Goal: Information Seeking & Learning: Learn about a topic

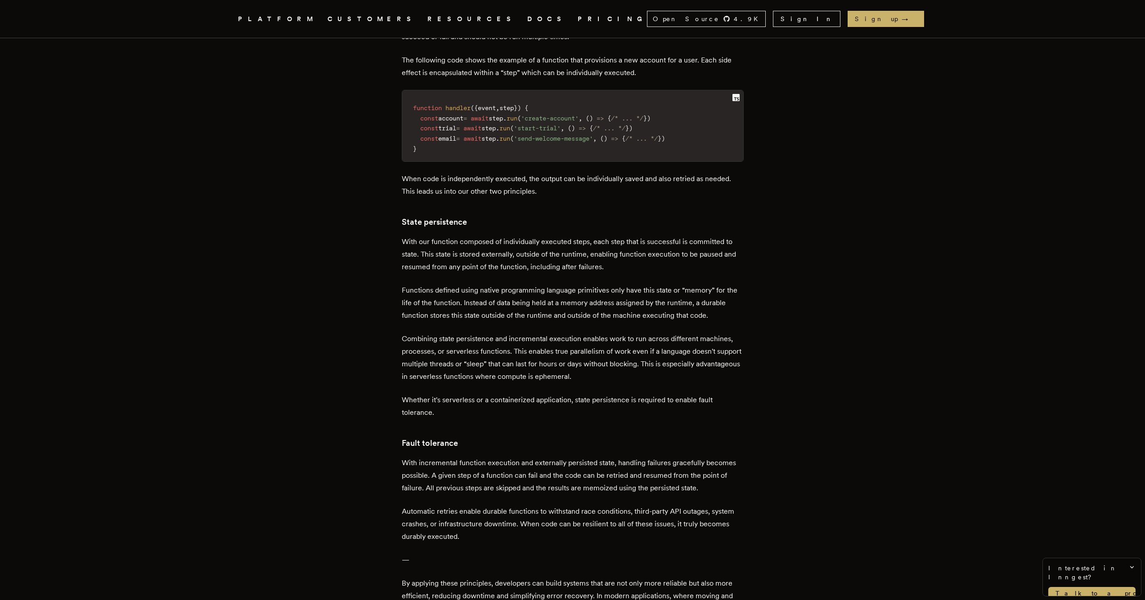
scroll to position [1095, 0]
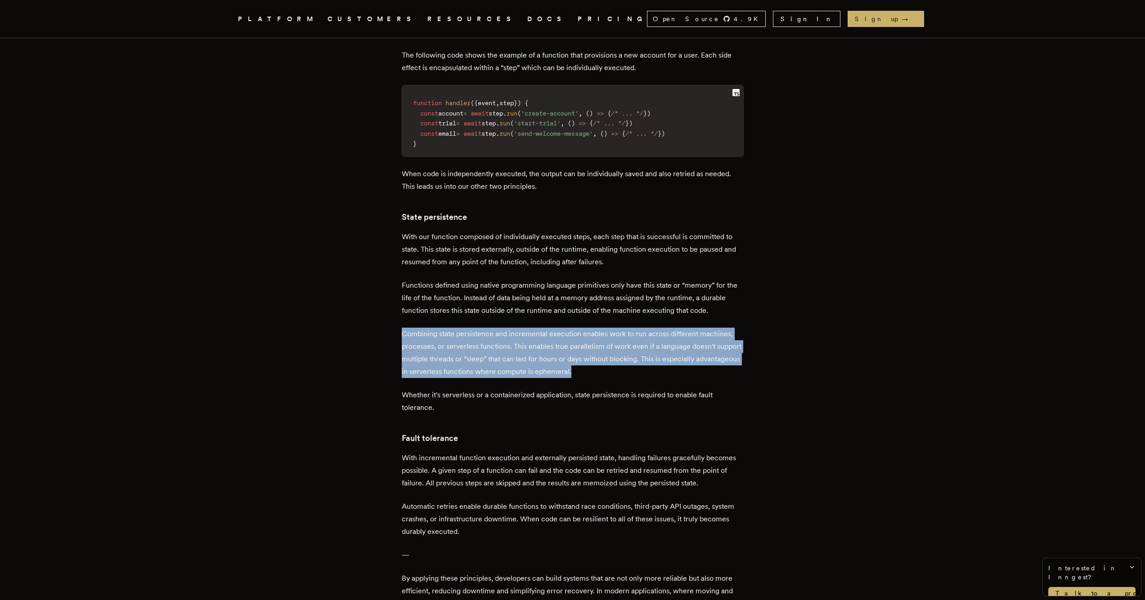
drag, startPoint x: 675, startPoint y: 275, endPoint x: 718, endPoint y: 326, distance: 67.4
click at [718, 328] on p "Combining state persistence and incremental execution enables work to run acros…" at bounding box center [573, 353] width 342 height 50
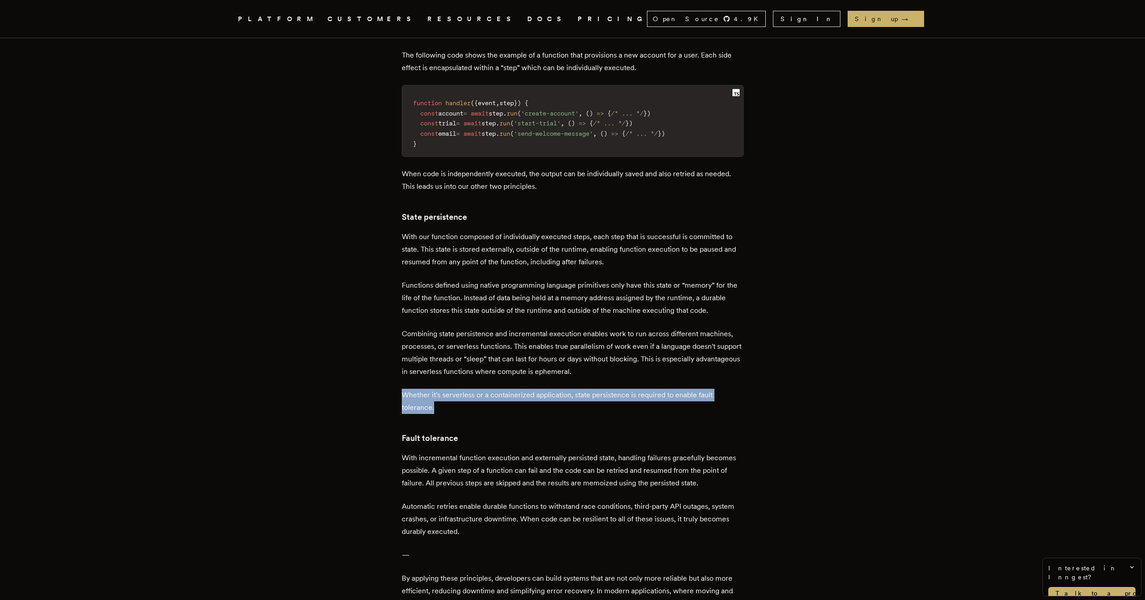
drag, startPoint x: 664, startPoint y: 327, endPoint x: 675, endPoint y: 368, distance: 42.2
click at [675, 389] on p "Whether it's serverless or a containerized application, state persistence is re…" at bounding box center [573, 401] width 342 height 25
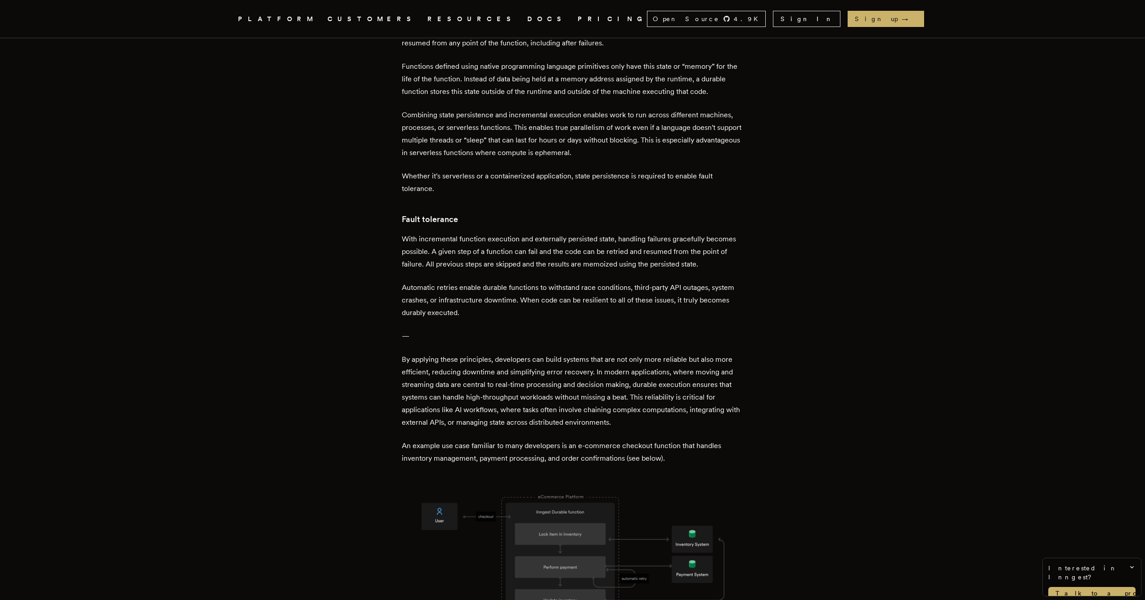
scroll to position [1316, 0]
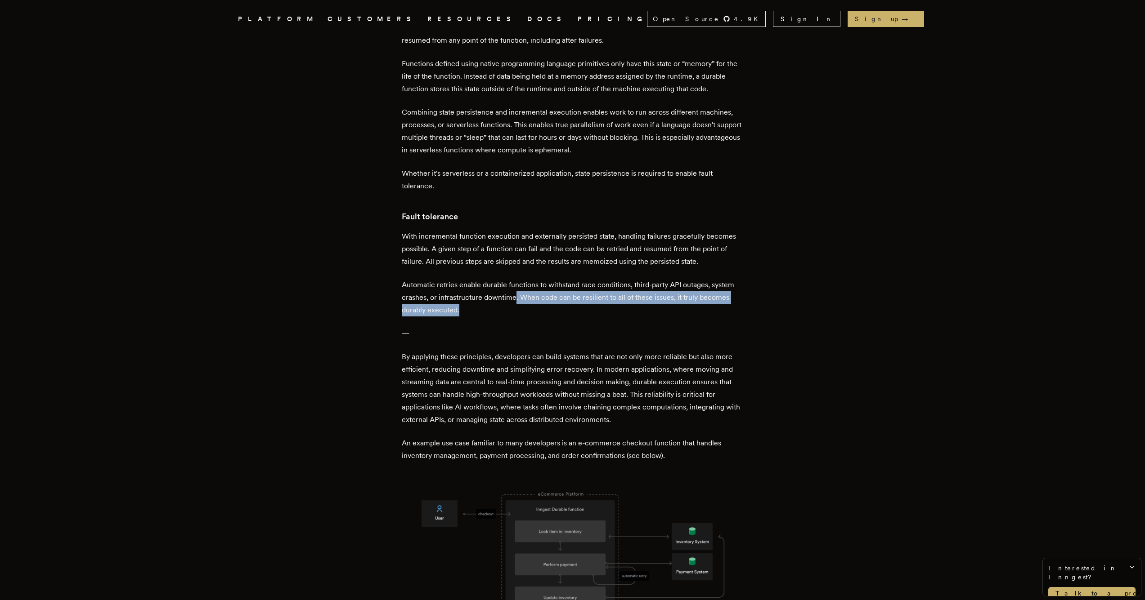
drag, startPoint x: 519, startPoint y: 257, endPoint x: 484, endPoint y: 261, distance: 35.3
click at [484, 279] on p "Automatic retries enable durable functions to withstand race conditions, third-…" at bounding box center [573, 298] width 342 height 38
drag, startPoint x: 480, startPoint y: 258, endPoint x: 519, endPoint y: 262, distance: 38.4
click at [519, 279] on p "Automatic retries enable durable functions to withstand race conditions, third-…" at bounding box center [573, 298] width 342 height 38
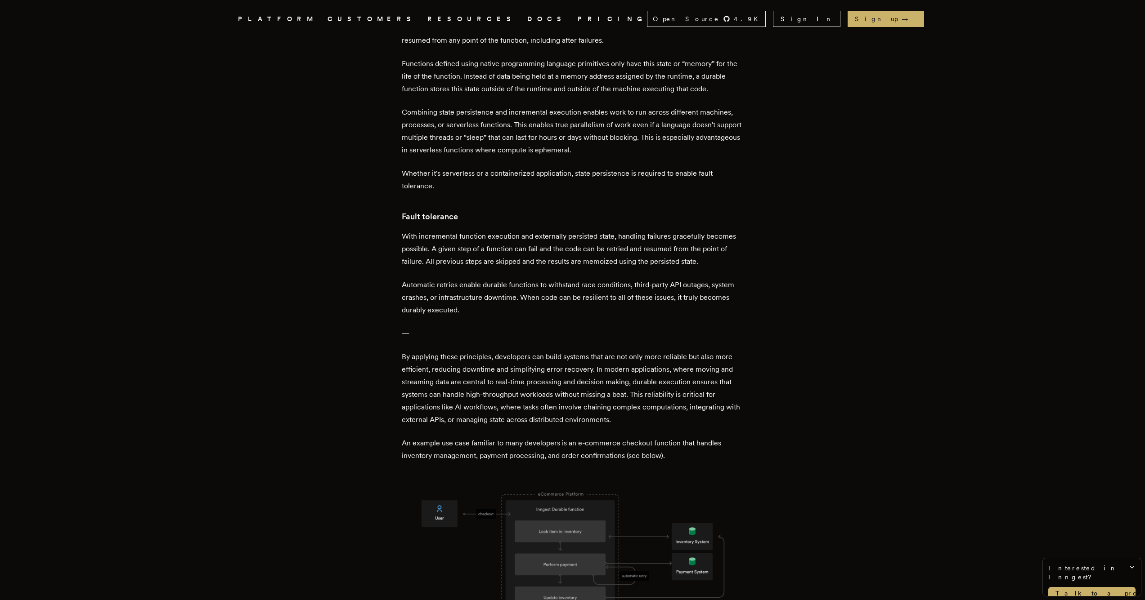
click at [519, 279] on p "Automatic retries enable durable functions to withstand race conditions, third-…" at bounding box center [573, 298] width 342 height 38
drag, startPoint x: 519, startPoint y: 265, endPoint x: 518, endPoint y: 255, distance: 10.8
click at [518, 279] on p "Automatic retries enable durable functions to withstand race conditions, third-…" at bounding box center [573, 298] width 342 height 38
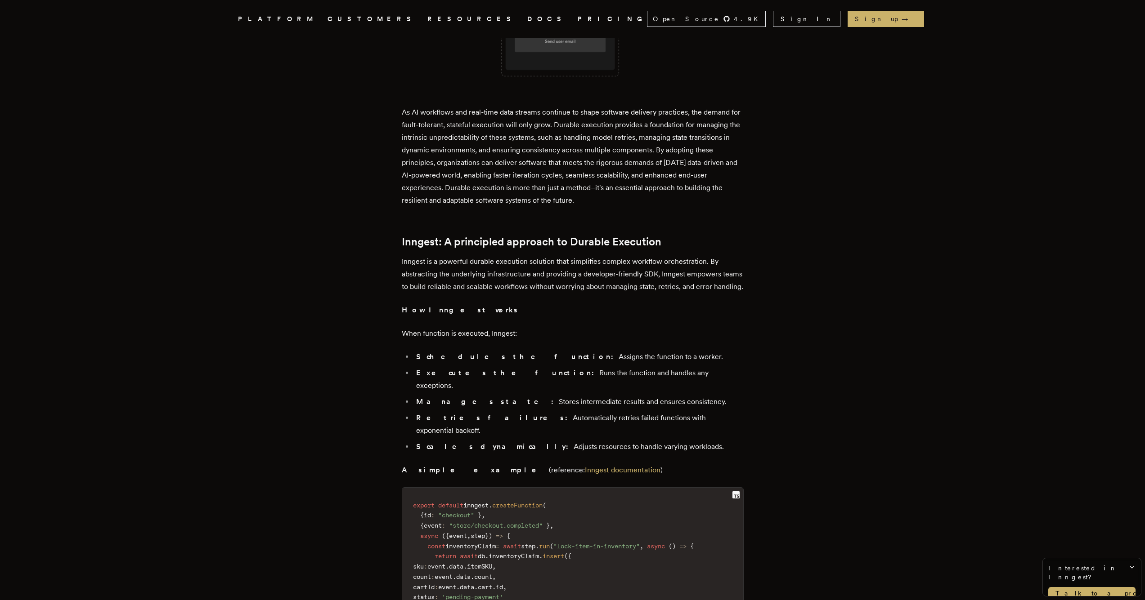
scroll to position [1909, 0]
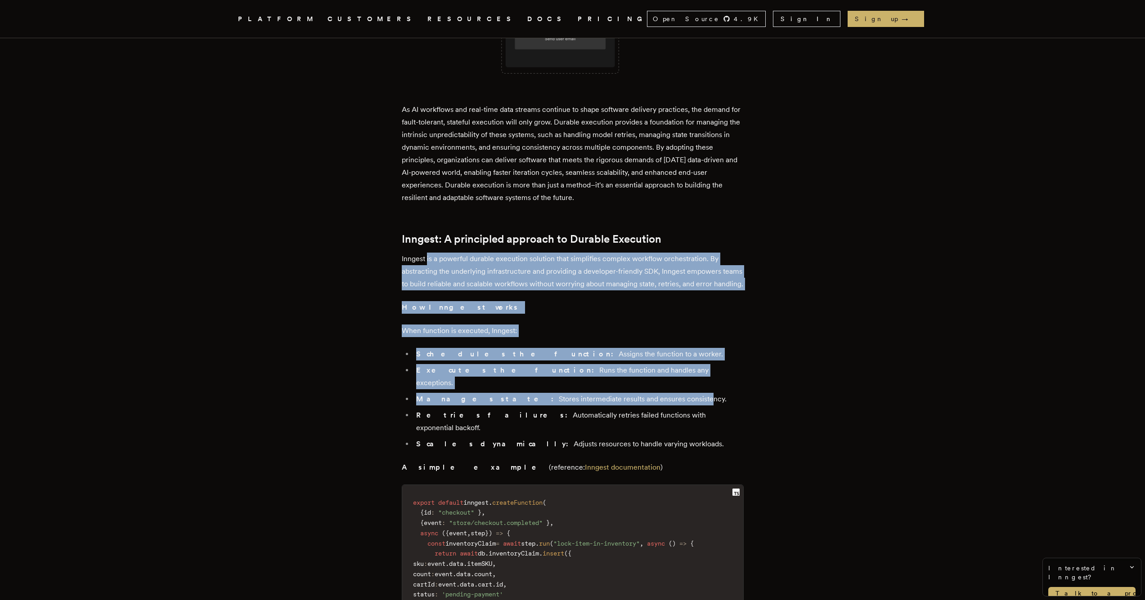
drag, startPoint x: 431, startPoint y: 211, endPoint x: 620, endPoint y: 351, distance: 235.4
click at [620, 352] on div "Long-running jobs, complex workflows, distributed systems, and DAGs are difficu…" at bounding box center [573, 23] width 342 height 3116
click at [620, 393] on li "Manages state: Stores intermediate results and ensures consistency." at bounding box center [578, 399] width 330 height 13
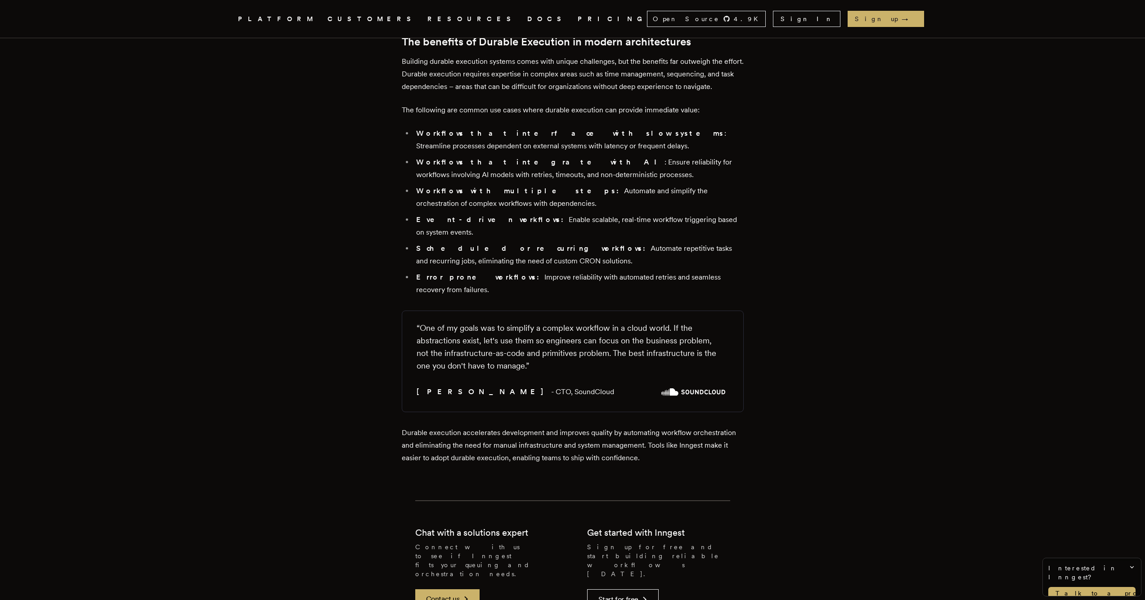
scroll to position [3034, 0]
